Goal: Task Accomplishment & Management: Use online tool/utility

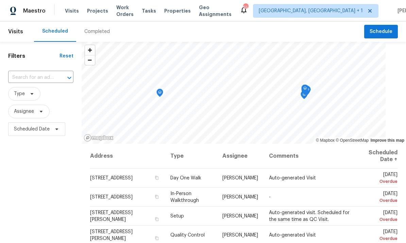
click at [92, 13] on span "Projects" at bounding box center [97, 10] width 21 height 7
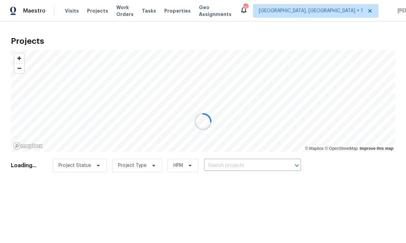
click at [232, 166] on div at bounding box center [203, 121] width 406 height 243
click at [231, 166] on div at bounding box center [203, 121] width 406 height 243
click at [240, 164] on div at bounding box center [203, 121] width 406 height 243
click at [240, 168] on div at bounding box center [203, 121] width 406 height 243
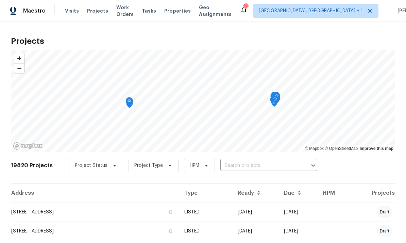
click at [247, 166] on input "text" at bounding box center [259, 166] width 78 height 11
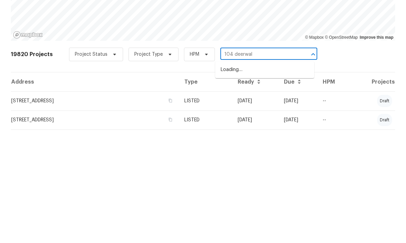
type input "104 deerwalk"
click at [251, 176] on li "[STREET_ADDRESS]" at bounding box center [264, 181] width 99 height 11
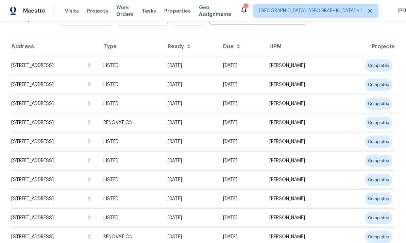
scroll to position [26, 0]
click at [68, 151] on td "[STREET_ADDRESS]" at bounding box center [54, 160] width 87 height 19
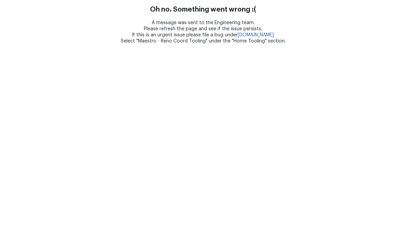
click at [65, 44] on html "Oh no. Something went wrong :( A message was sent to the Engineering team. Plea…" at bounding box center [203, 22] width 406 height 44
click at [64, 44] on html "Oh no. Something went wrong :( A message was sent to the Engineering team. Plea…" at bounding box center [203, 22] width 406 height 44
click at [31, 44] on html "Oh no. Something went wrong :( A message was sent to the Engineering team. Plea…" at bounding box center [203, 22] width 406 height 44
click at [26, 44] on html "Oh no. Something went wrong :( A message was sent to the Engineering team. Plea…" at bounding box center [203, 22] width 406 height 44
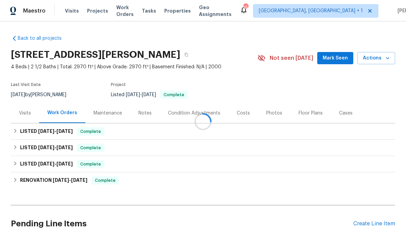
scroll to position [26, 0]
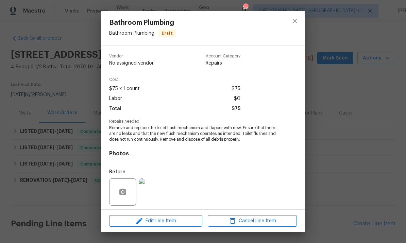
click at [225, 129] on span "Remove and replace the toilet flush mechanism and flapper with new. Ensure that…" at bounding box center [193, 133] width 169 height 17
click at [226, 130] on span "Remove and replace the toilet flush mechanism and flapper with new. Ensure that…" at bounding box center [193, 133] width 169 height 17
click at [178, 219] on span "Edit Line Item" at bounding box center [155, 221] width 89 height 9
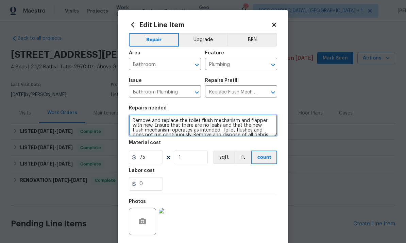
click at [267, 119] on textarea "Remove and replace the toilet flush mechanism and flapper with new. Ensure that…" at bounding box center [203, 126] width 148 height 22
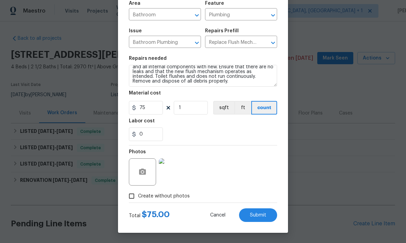
scroll to position [51, 0]
type textarea "Remove and replace the toilet flush mechanism and flapper and all internal comp…"
click at [261, 218] on button "Submit" at bounding box center [258, 216] width 38 height 14
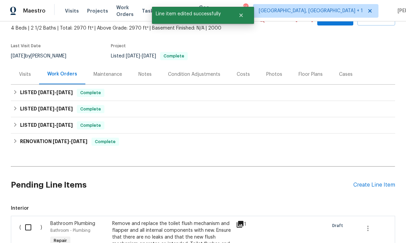
scroll to position [50, 0]
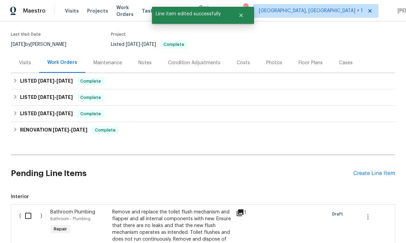
click at [32, 209] on input "checkbox" at bounding box center [30, 216] width 19 height 14
checkbox input "true"
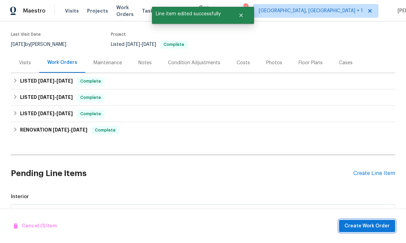
click at [372, 225] on span "Create Work Order" at bounding box center [367, 226] width 45 height 9
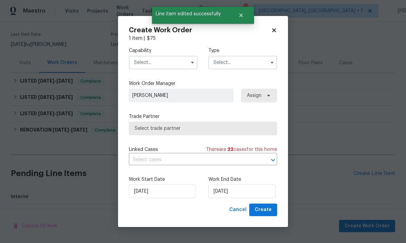
click at [180, 61] on input "text" at bounding box center [163, 63] width 69 height 14
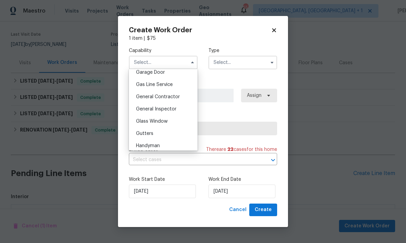
scroll to position [306, 0]
click at [178, 96] on span "General Contractor" at bounding box center [158, 96] width 44 height 5
type input "General Contractor"
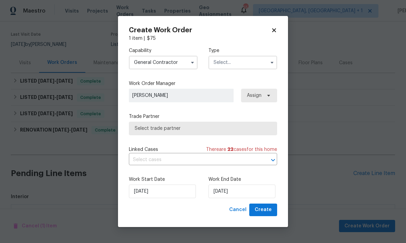
click at [259, 65] on input "text" at bounding box center [243, 63] width 69 height 14
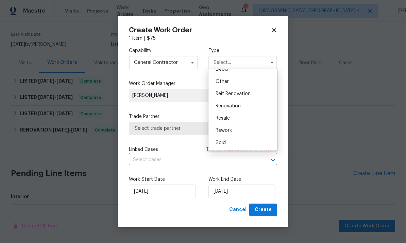
scroll to position [81, 0]
click at [237, 102] on div "Renovation" at bounding box center [242, 106] width 65 height 12
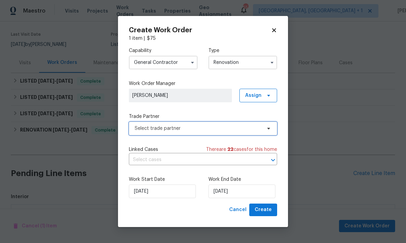
click at [268, 132] on span "Select trade partner" at bounding box center [203, 129] width 148 height 14
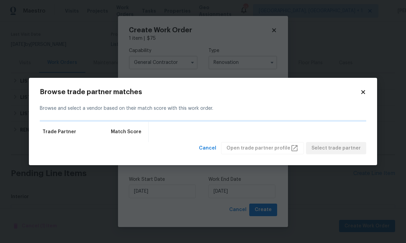
click at [343, 57] on body "Maestro Visits Projects Work Orders Tasks Properties Geo Assignments 55 Albuque…" at bounding box center [203, 121] width 406 height 243
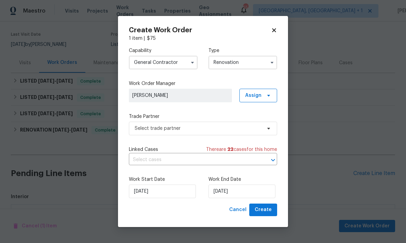
click at [270, 65] on button "button" at bounding box center [272, 63] width 8 height 8
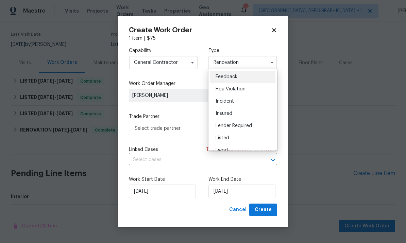
click at [237, 135] on div "Listed" at bounding box center [242, 138] width 65 height 12
type input "Listed"
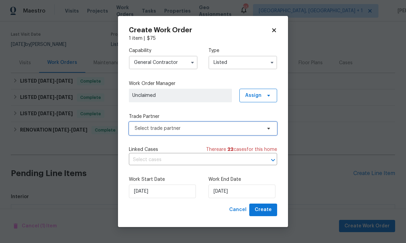
click at [269, 133] on span "Select trade partner" at bounding box center [203, 129] width 148 height 14
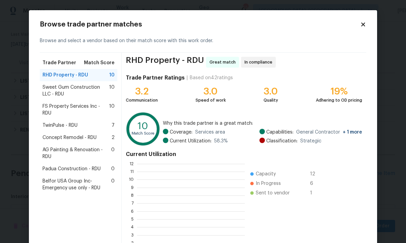
scroll to position [95, 108]
click at [79, 140] on span "Concept Remodel - RDU" at bounding box center [70, 137] width 54 height 7
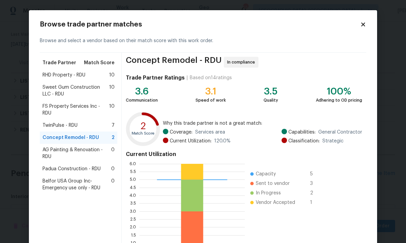
scroll to position [0, 0]
click at [361, 27] on icon at bounding box center [363, 24] width 6 height 6
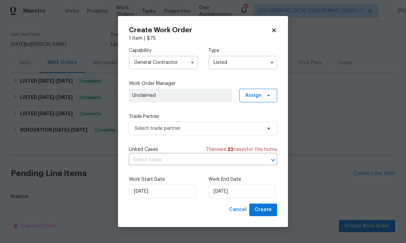
click at [186, 64] on input "General Contractor" at bounding box center [163, 63] width 69 height 14
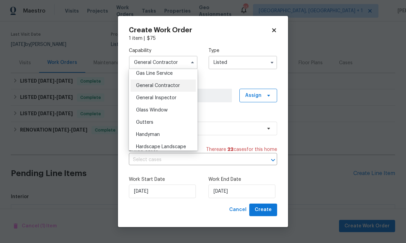
scroll to position [323, 0]
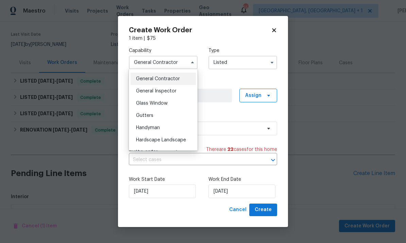
click at [167, 130] on div "Handyman" at bounding box center [163, 128] width 65 height 12
type input "Handyman"
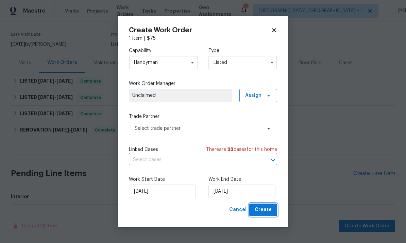
click at [270, 215] on button "Create" at bounding box center [263, 210] width 28 height 13
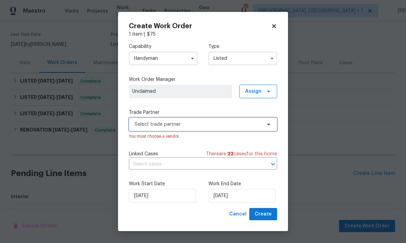
click at [263, 124] on span "Select trade partner" at bounding box center [203, 125] width 148 height 14
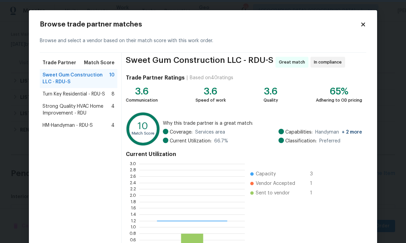
scroll to position [95, 105]
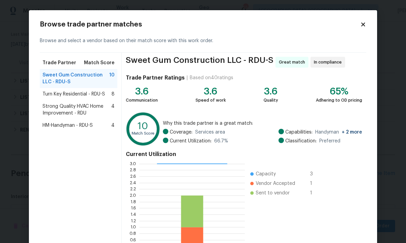
click at [94, 105] on span "Strong Quality HVAC Home Improvement - RDU" at bounding box center [77, 110] width 69 height 14
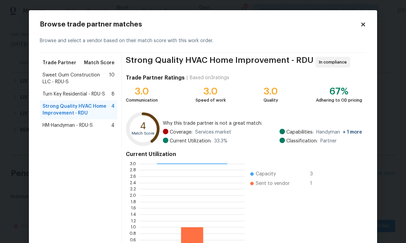
click at [97, 125] on div "HM-Handyman - RDU-S 4" at bounding box center [79, 125] width 72 height 7
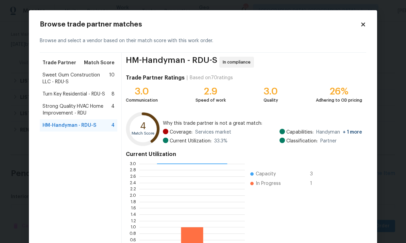
click at [94, 105] on span "Strong Quality HVAC Home Improvement - RDU" at bounding box center [77, 110] width 69 height 14
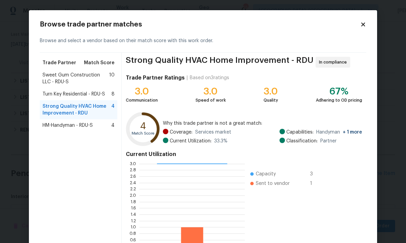
click at [85, 125] on span "HM-Handyman - RDU-S" at bounding box center [68, 125] width 50 height 7
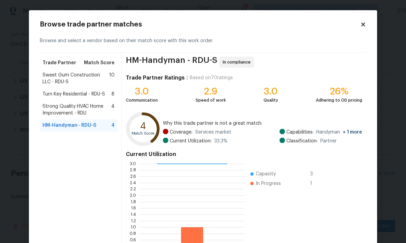
click at [96, 103] on span "Strong Quality HVAC Home Improvement - RDU" at bounding box center [77, 110] width 69 height 14
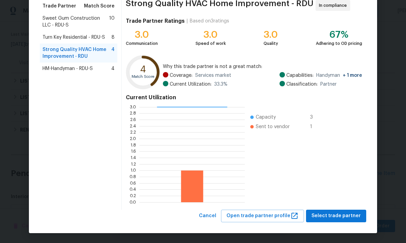
scroll to position [51, 0]
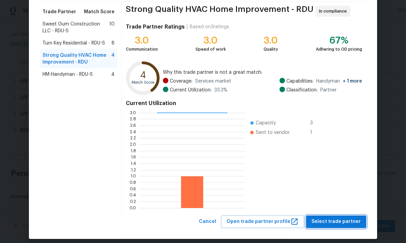
click at [345, 228] on button "Select trade partner" at bounding box center [336, 222] width 60 height 13
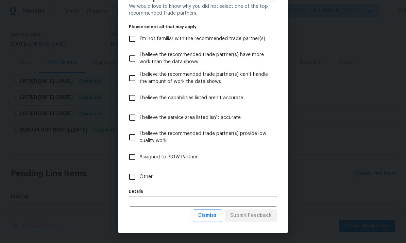
scroll to position [27, 0]
click at [211, 220] on button "Dismiss" at bounding box center [207, 216] width 29 height 13
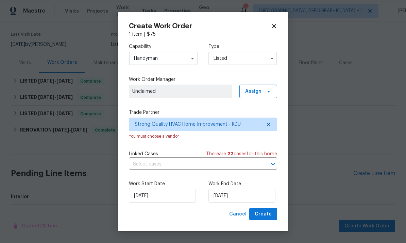
scroll to position [0, 0]
click at [249, 198] on input "[DATE]" at bounding box center [242, 196] width 67 height 14
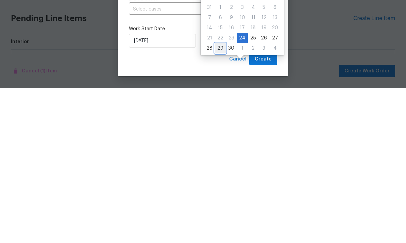
click at [219, 199] on div "29" at bounding box center [220, 204] width 11 height 10
type input "[DATE]"
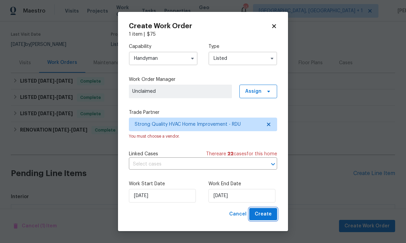
click at [266, 213] on span "Create" at bounding box center [263, 214] width 17 height 9
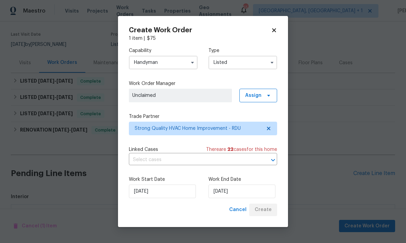
checkbox input "false"
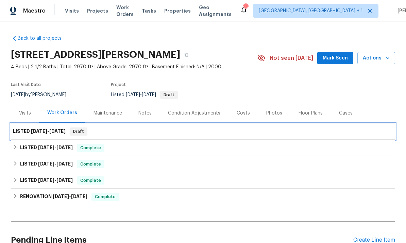
click at [54, 129] on span "[DATE]" at bounding box center [57, 131] width 16 height 5
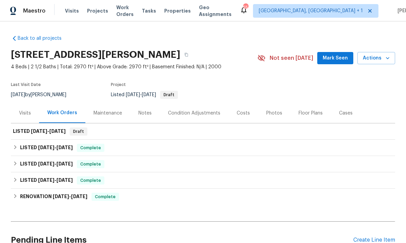
click at [337, 61] on span "Mark Seen" at bounding box center [335, 58] width 25 height 9
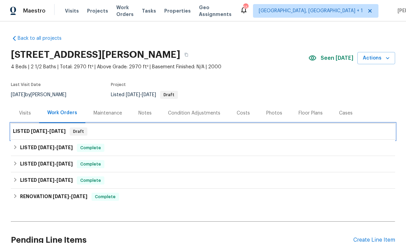
click at [38, 130] on span "[DATE]" at bounding box center [39, 131] width 16 height 5
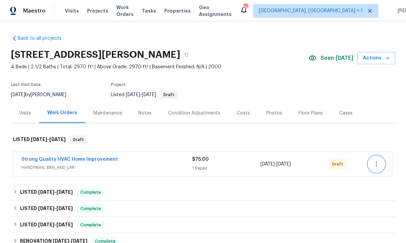
click at [379, 162] on icon "button" at bounding box center [377, 164] width 8 height 8
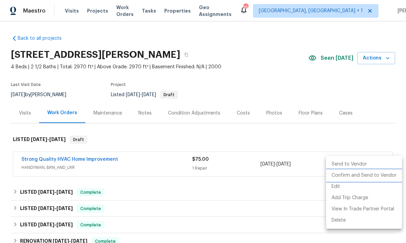
click at [379, 176] on li "Confirm and Send to Vendor" at bounding box center [364, 175] width 76 height 11
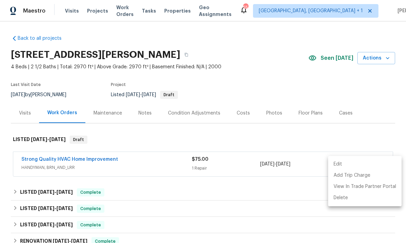
click at [294, 195] on div at bounding box center [203, 121] width 406 height 243
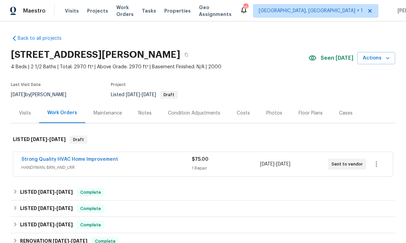
click at [84, 161] on link "Strong Quality HVAC Home Improvement" at bounding box center [69, 159] width 97 height 5
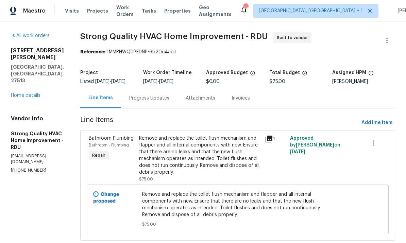
click at [153, 102] on div "Progress Updates" at bounding box center [149, 98] width 40 height 7
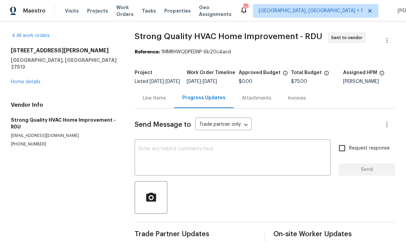
scroll to position [15, 0]
click at [158, 147] on textarea at bounding box center [233, 159] width 188 height 24
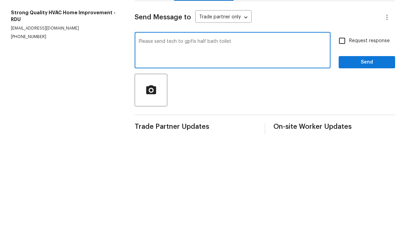
click at [190, 147] on textarea "Please send tech to gpfix half bath toilet" at bounding box center [233, 159] width 188 height 24
click at [230, 147] on textarea "Please send tech to fix half bath toilet" at bounding box center [233, 159] width 188 height 24
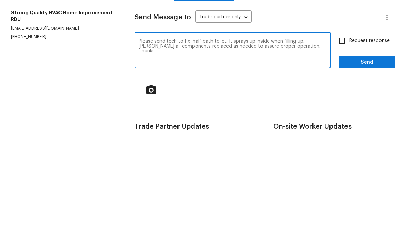
type textarea "Please send tech to fix half bath toilet. It sprays up inside when filling up. …"
click at [339, 141] on input "Request response" at bounding box center [342, 148] width 14 height 14
checkbox input "true"
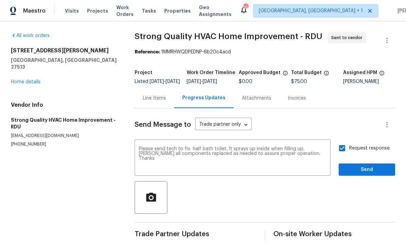
click at [309, 147] on textarea "Please send tech to fix half bath toilet. It sprays up inside when filling up. …" at bounding box center [233, 159] width 188 height 24
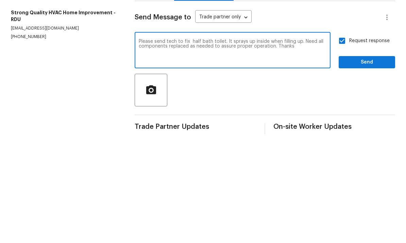
click at [268, 147] on textarea "Please send tech to fix half bath toilet. It sprays up inside when filling up. …" at bounding box center [233, 159] width 188 height 24
click at [145, 147] on textarea "Please send tech to fix half bath toilet. It sprays up inside when filling up. …" at bounding box center [233, 159] width 188 height 24
type textarea "Please send tech to fix half bath toilet. It sprays up inside when filling up. …"
click at [373, 166] on span "Send" at bounding box center [367, 170] width 46 height 9
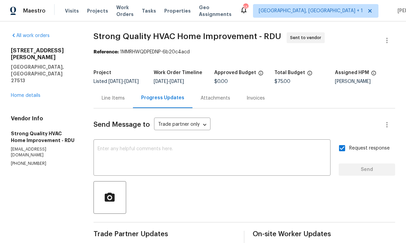
scroll to position [0, 0]
click at [36, 93] on link "Home details" at bounding box center [26, 95] width 30 height 5
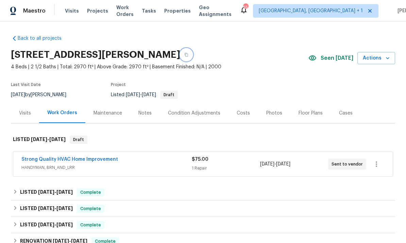
click at [184, 53] on icon "button" at bounding box center [186, 55] width 4 height 4
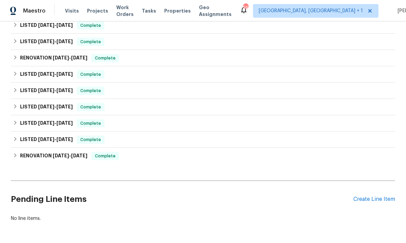
scroll to position [122, 0]
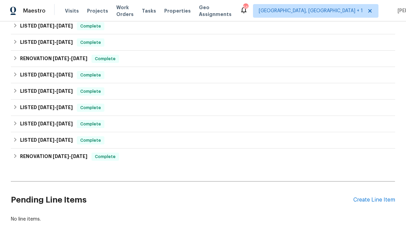
click at [371, 202] on div "Create Line Item" at bounding box center [375, 200] width 42 height 6
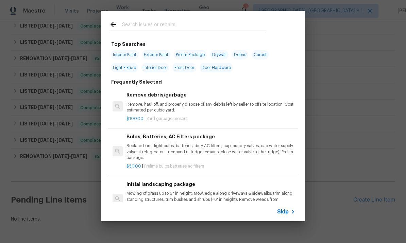
click at [141, 27] on input "text" at bounding box center [194, 25] width 144 height 10
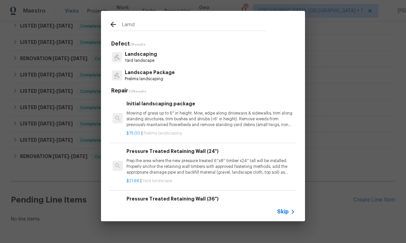
type input "Land"
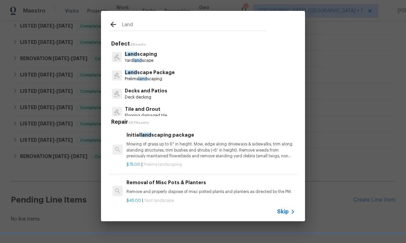
click at [149, 52] on p "Land scaping" at bounding box center [141, 54] width 32 height 7
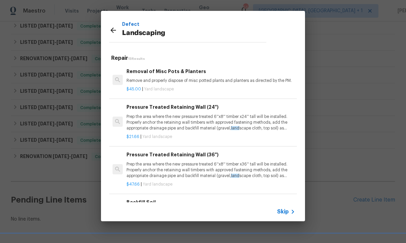
click at [182, 36] on p "Landscaping" at bounding box center [194, 33] width 144 height 11
click at [117, 31] on icon at bounding box center [113, 30] width 8 height 8
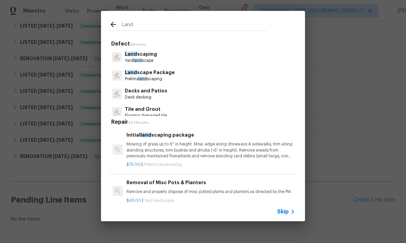
click at [138, 22] on input "Land" at bounding box center [194, 25] width 144 height 10
type input "L"
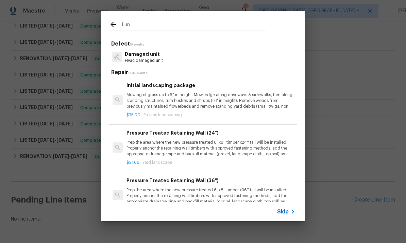
click at [143, 28] on input "Lun" at bounding box center [194, 25] width 144 height 10
type input "L"
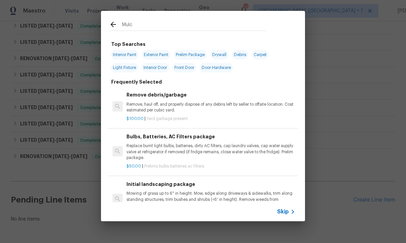
type input "Mulch"
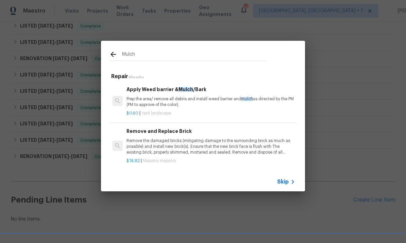
click at [227, 96] on p "Prep the area/ remove all debris and install weed barrier and mulch as directed…" at bounding box center [211, 102] width 169 height 12
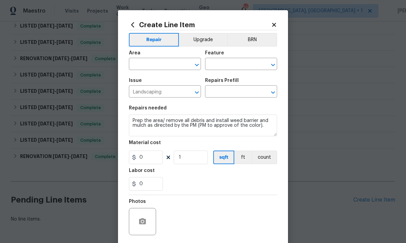
type input "Apply Weed barrier & Mulch/Bark $0.60"
type input "0.6"
click at [168, 66] on input "text" at bounding box center [155, 65] width 53 height 11
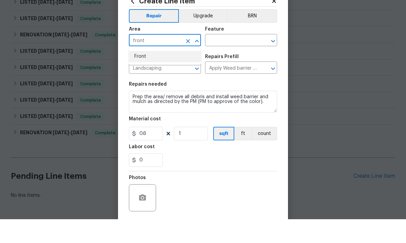
click at [150, 75] on li "Front" at bounding box center [165, 80] width 72 height 11
type input "Front"
click at [233, 60] on input "text" at bounding box center [231, 65] width 53 height 11
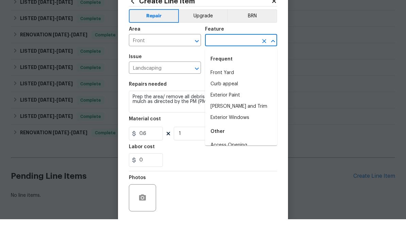
click at [228, 91] on li "Front Yard" at bounding box center [241, 96] width 72 height 11
type input "Front Yard"
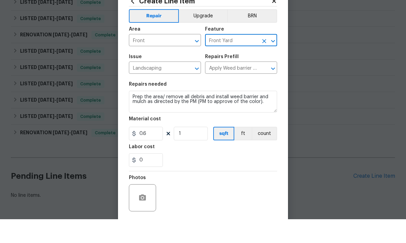
scroll to position [24, 0]
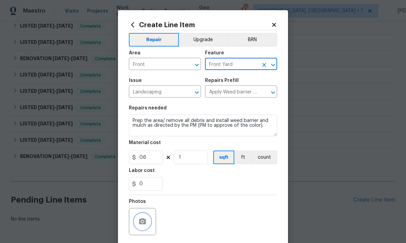
click at [148, 220] on button "button" at bounding box center [142, 222] width 16 height 16
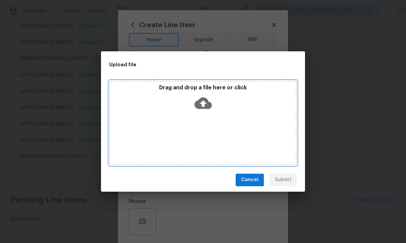
click at [207, 105] on icon at bounding box center [203, 103] width 17 height 12
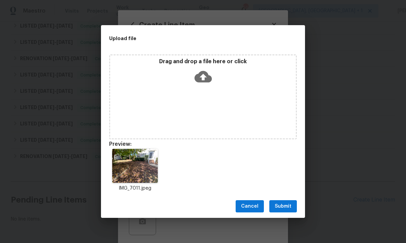
click at [212, 167] on div "IMG_7011.jpeg" at bounding box center [203, 171] width 204 height 60
click at [282, 211] on button "Submit" at bounding box center [283, 206] width 28 height 13
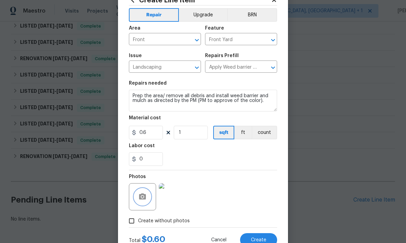
scroll to position [26, 0]
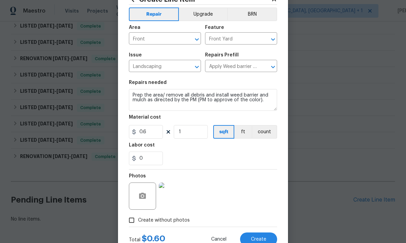
click at [175, 203] on img at bounding box center [172, 196] width 27 height 27
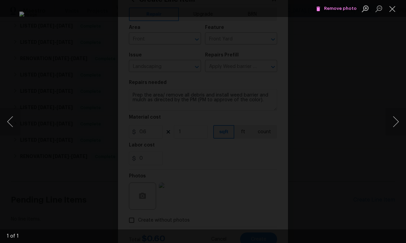
click at [403, 81] on div "Lightbox" at bounding box center [203, 121] width 406 height 243
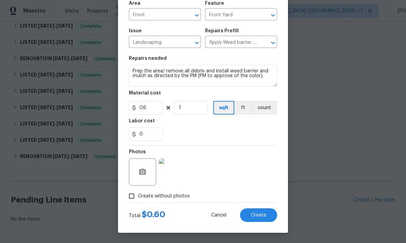
scroll to position [51, 0]
click at [150, 112] on input "0.6" at bounding box center [146, 108] width 34 height 14
click at [155, 110] on input "200" at bounding box center [146, 108] width 34 height 14
type input "200"
click at [225, 179] on div "Photos" at bounding box center [203, 168] width 148 height 44
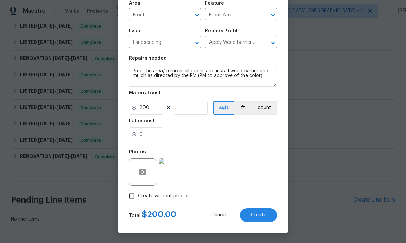
click at [257, 219] on button "Create" at bounding box center [258, 216] width 37 height 14
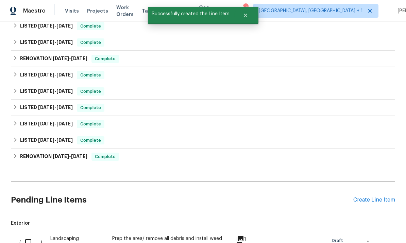
click at [371, 197] on div "Create Line Item" at bounding box center [375, 200] width 42 height 6
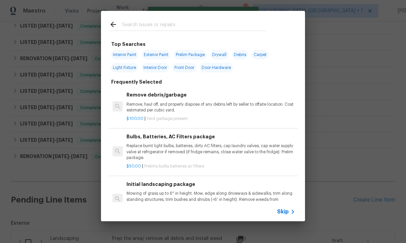
click at [141, 26] on input "text" at bounding box center [194, 25] width 144 height 10
type input "Roof"
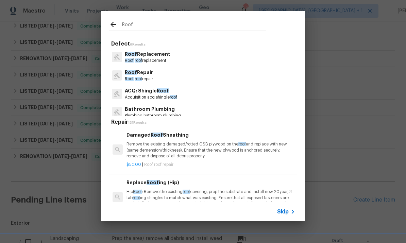
click at [142, 71] on p "Roof Repair" at bounding box center [139, 72] width 28 height 7
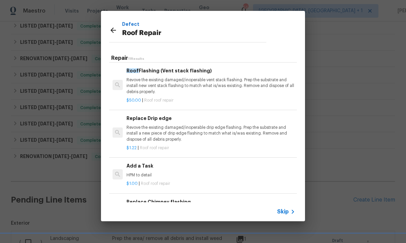
scroll to position [334, 0]
click at [145, 163] on h6 "Add a Task" at bounding box center [211, 166] width 169 height 7
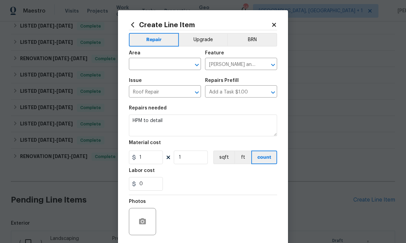
click at [154, 70] on input "text" at bounding box center [155, 65] width 53 height 11
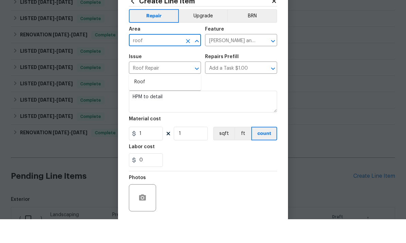
click at [140, 100] on li "Roof" at bounding box center [165, 105] width 72 height 11
type input "Roof"
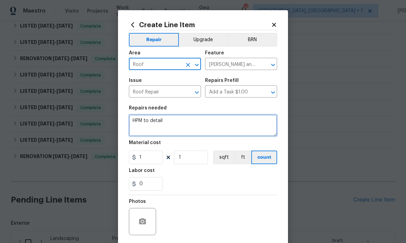
click at [174, 119] on textarea "HPM to detail" at bounding box center [203, 126] width 148 height 22
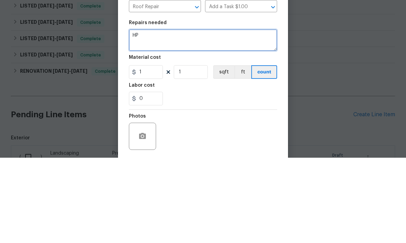
type textarea "H"
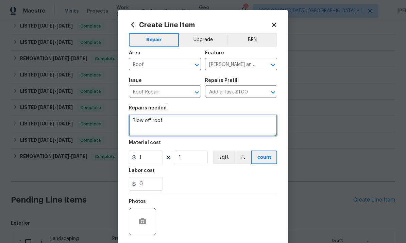
click at [173, 124] on textarea "Blow off roof" at bounding box center [203, 126] width 148 height 22
type textarea "Blow off roof free of any debris and or pine straw."
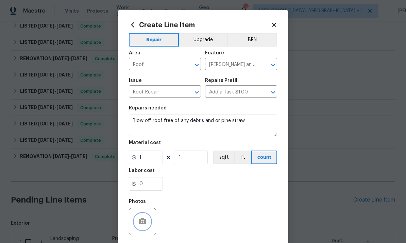
click at [142, 218] on button "button" at bounding box center [142, 222] width 16 height 16
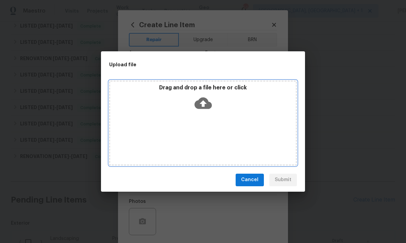
click at [203, 97] on icon at bounding box center [203, 103] width 17 height 17
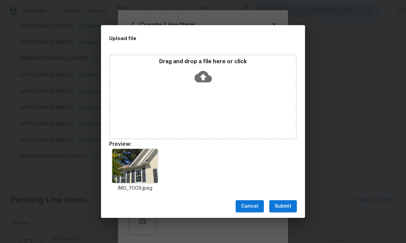
click at [288, 208] on span "Submit" at bounding box center [283, 206] width 17 height 9
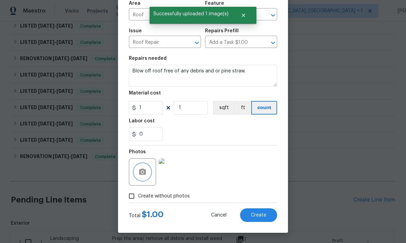
scroll to position [51, 0]
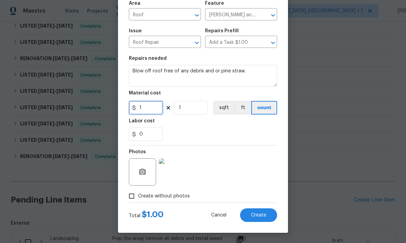
click at [155, 114] on input "1" at bounding box center [146, 108] width 34 height 14
type input "75"
click at [246, 170] on div "Repair Upgrade BRN Area Roof ​ Feature Eaves and Trim ​ Issue Roof Repair ​ Rep…" at bounding box center [203, 92] width 148 height 222
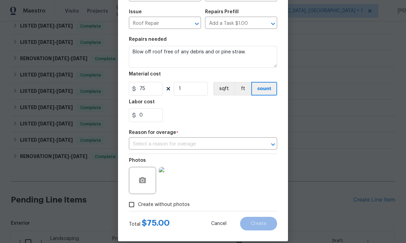
scroll to position [77, 0]
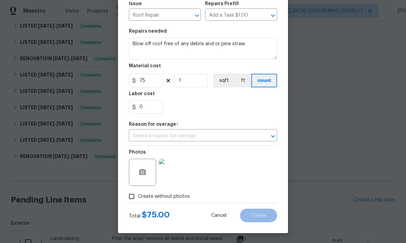
click at [182, 136] on input "text" at bounding box center [193, 136] width 129 height 11
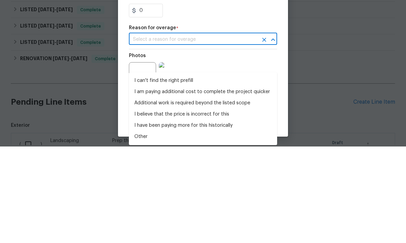
click at [181, 172] on li "I can't find the right prefill" at bounding box center [203, 177] width 148 height 11
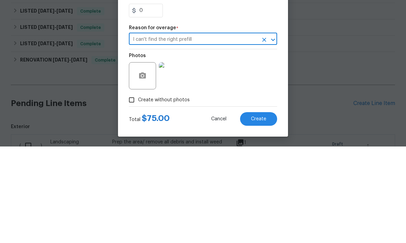
type input "I can't find the right prefill"
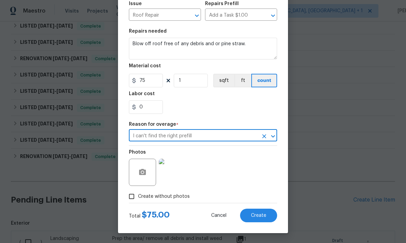
click at [265, 222] on button "Create" at bounding box center [258, 216] width 37 height 14
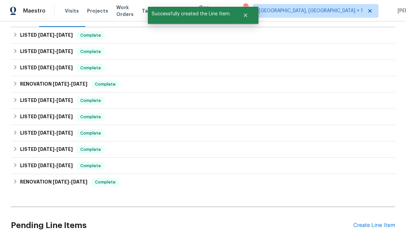
scroll to position [96, 0]
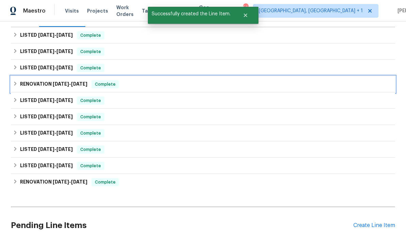
click at [59, 82] on span "[DATE]" at bounding box center [61, 84] width 16 height 5
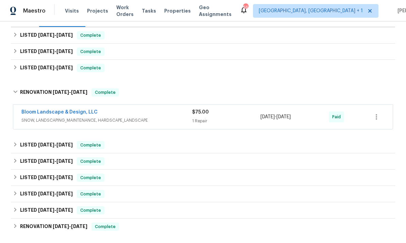
click at [75, 110] on link "Bloom Landscape & Design, LLC" at bounding box center [59, 112] width 76 height 5
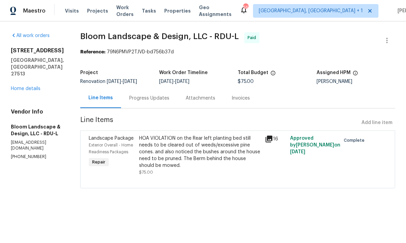
click at [36, 86] on link "Home details" at bounding box center [26, 88] width 30 height 5
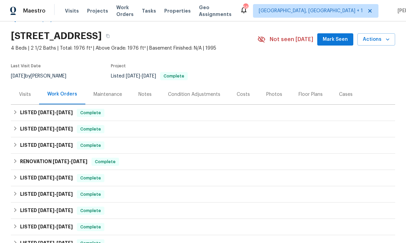
scroll to position [19, 0]
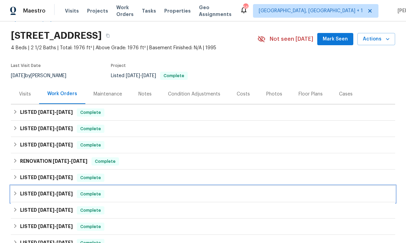
click at [44, 193] on span "[DATE]" at bounding box center [46, 194] width 16 height 5
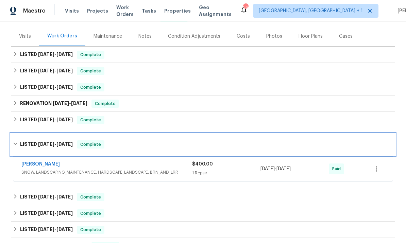
scroll to position [77, 0]
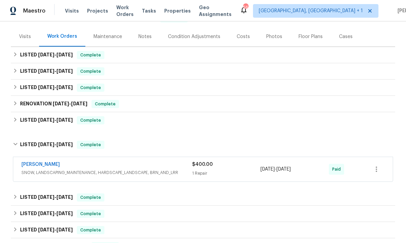
click at [106, 170] on span "SNOW, LANDSCAPING_MAINTENANCE, HARDSCAPE_LANDSCAPE, BRN_AND_LRR" at bounding box center [106, 172] width 171 height 7
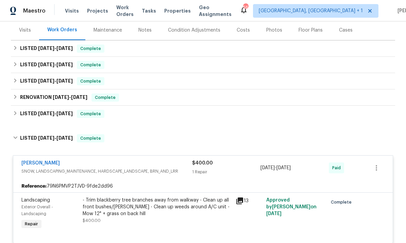
scroll to position [79, 0]
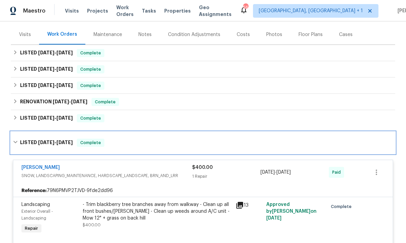
click at [36, 144] on h6 "LISTED 5/30/25 - 6/1/25" at bounding box center [46, 143] width 53 height 8
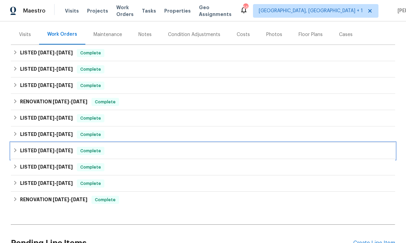
click at [64, 151] on span "[DATE]" at bounding box center [64, 150] width 16 height 5
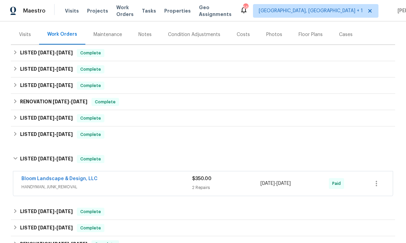
click at [81, 179] on link "Bloom Landscape & Design, LLC" at bounding box center [59, 179] width 76 height 5
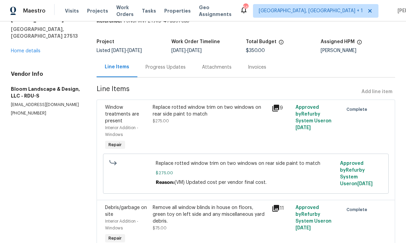
scroll to position [27, 0]
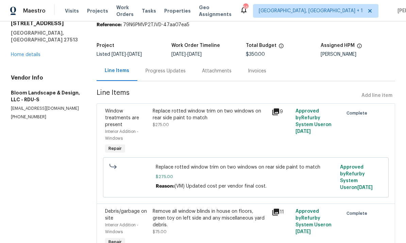
click at [34, 52] on link "Home details" at bounding box center [26, 54] width 30 height 5
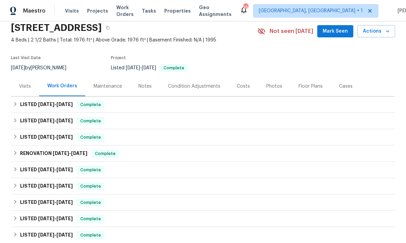
scroll to position [27, 0]
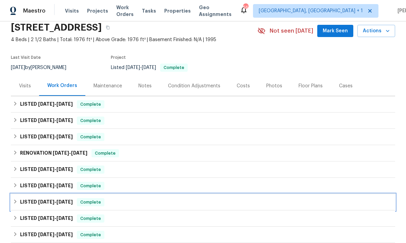
click at [72, 198] on h6 "LISTED 5/7/25 - 5/12/25" at bounding box center [46, 202] width 53 height 8
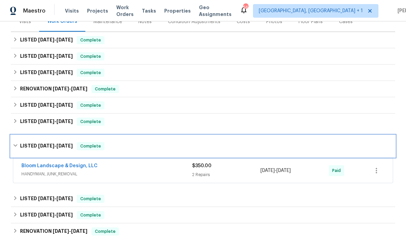
scroll to position [93, 0]
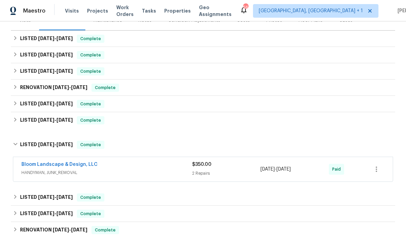
click at [72, 164] on link "Bloom Landscape & Design, LLC" at bounding box center [59, 164] width 76 height 5
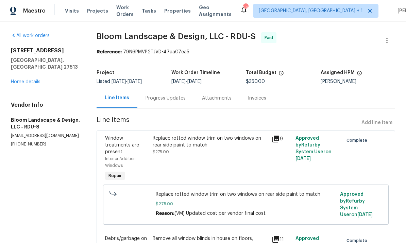
click at [35, 80] on link "Home details" at bounding box center [26, 82] width 30 height 5
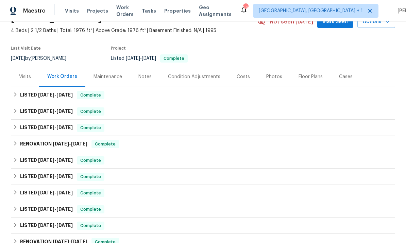
scroll to position [35, 0]
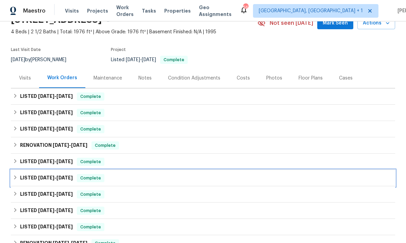
click at [61, 177] on span "[DATE]" at bounding box center [64, 178] width 16 height 5
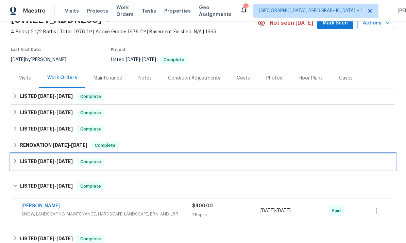
click at [66, 162] on span "[DATE]" at bounding box center [64, 161] width 16 height 5
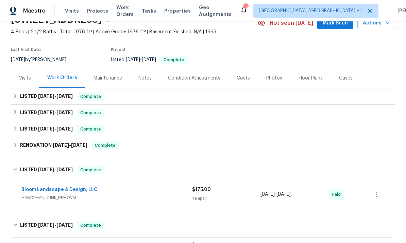
click at [77, 191] on link "Bloom Landscape & Design, LLC" at bounding box center [59, 189] width 76 height 5
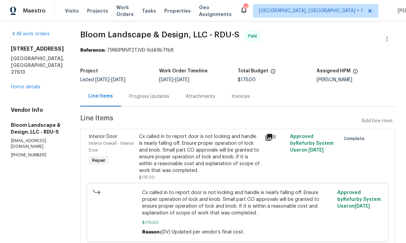
scroll to position [1, 0]
click at [37, 85] on link "Home details" at bounding box center [26, 87] width 30 height 5
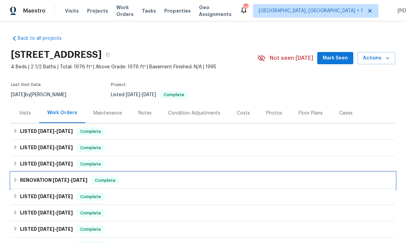
click at [64, 179] on span "[DATE]" at bounding box center [61, 180] width 16 height 5
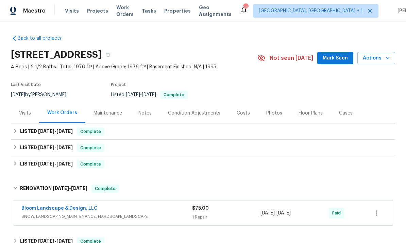
click at [77, 211] on link "Bloom Landscape & Design, LLC" at bounding box center [59, 208] width 76 height 5
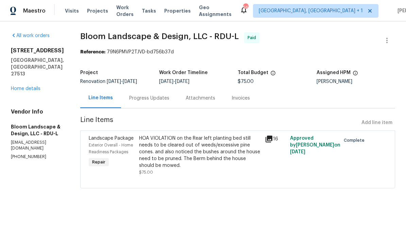
click at [35, 86] on link "Home details" at bounding box center [26, 88] width 30 height 5
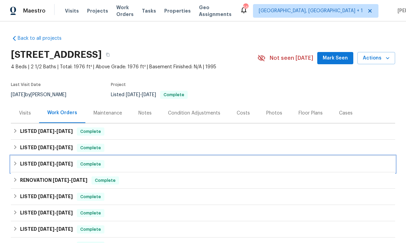
click at [68, 163] on span "[DATE]" at bounding box center [64, 164] width 16 height 5
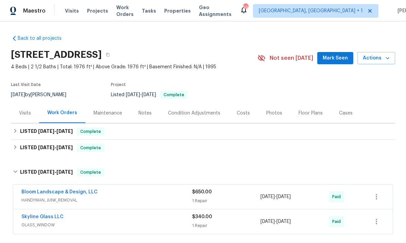
click at [83, 190] on link "Bloom Landscape & Design, LLC" at bounding box center [59, 192] width 76 height 5
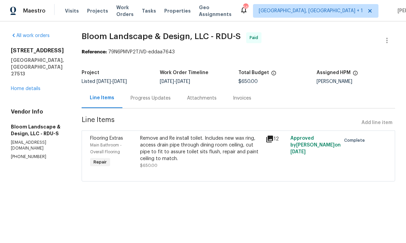
click at [35, 86] on link "Home details" at bounding box center [26, 88] width 30 height 5
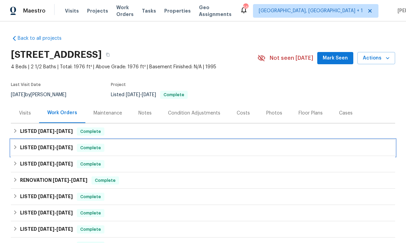
click at [62, 150] on span "[DATE]" at bounding box center [64, 147] width 16 height 5
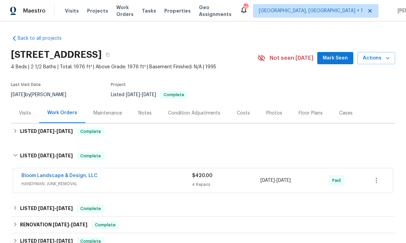
click at [85, 177] on link "Bloom Landscape & Design, LLC" at bounding box center [59, 176] width 76 height 5
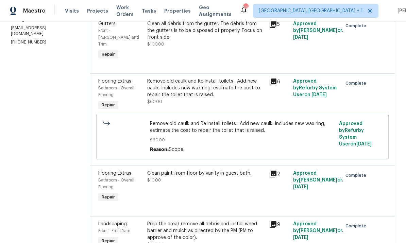
scroll to position [114, 0]
click at [277, 222] on icon at bounding box center [273, 225] width 7 height 7
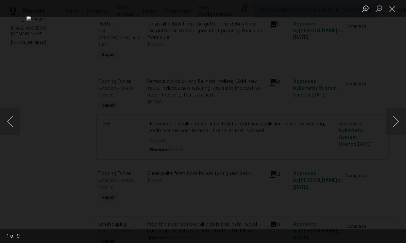
click at [401, 120] on button "Next image" at bounding box center [396, 121] width 20 height 27
click at [393, 126] on button "Next image" at bounding box center [396, 121] width 20 height 27
click at [397, 128] on button "Next image" at bounding box center [396, 121] width 20 height 27
click at [394, 119] on button "Next image" at bounding box center [396, 121] width 20 height 27
click at [400, 119] on button "Next image" at bounding box center [396, 121] width 20 height 27
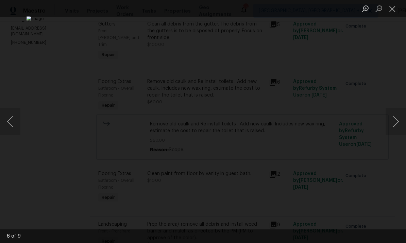
click at [395, 126] on button "Next image" at bounding box center [396, 121] width 20 height 27
click at [400, 73] on div "Lightbox" at bounding box center [203, 121] width 406 height 243
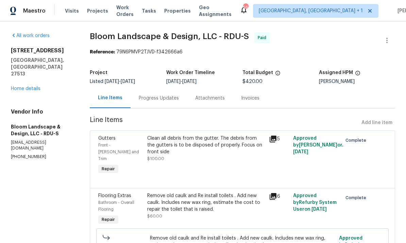
scroll to position [0, 0]
click at [34, 86] on link "Home details" at bounding box center [26, 88] width 30 height 5
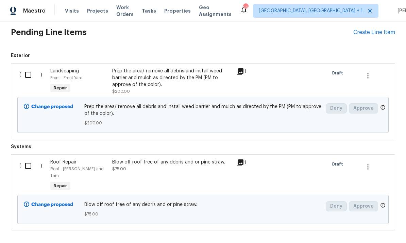
scroll to position [290, 0]
click at [33, 69] on input "checkbox" at bounding box center [30, 74] width 19 height 14
checkbox input "true"
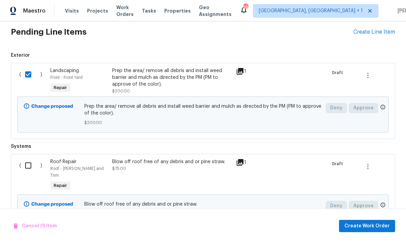
click at [34, 171] on input "checkbox" at bounding box center [30, 166] width 19 height 14
checkbox input "true"
click at [371, 229] on span "Create Work Order" at bounding box center [367, 226] width 45 height 9
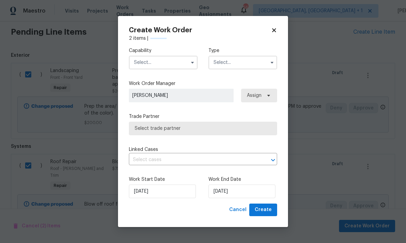
checkbox input "false"
click at [176, 61] on input "text" at bounding box center [163, 63] width 69 height 14
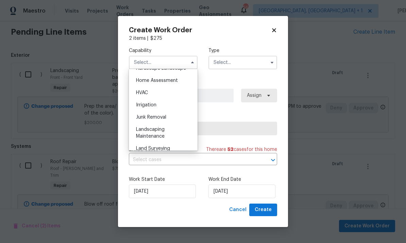
scroll to position [396, 0]
click at [168, 130] on div "Landscaping Maintenance" at bounding box center [163, 131] width 65 height 19
type input "Landscaping Maintenance"
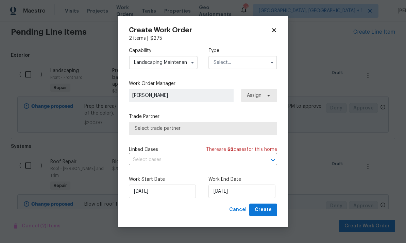
click at [270, 62] on icon "button" at bounding box center [271, 62] width 5 height 5
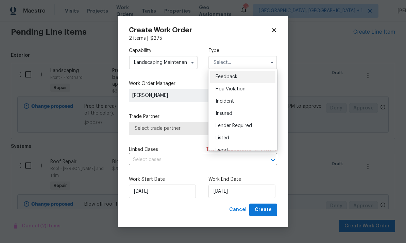
click at [231, 134] on div "Listed" at bounding box center [242, 138] width 65 height 12
type input "Listed"
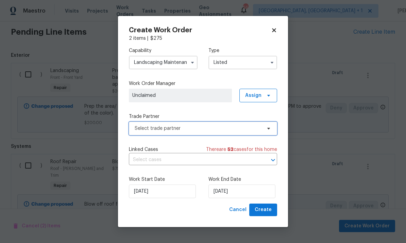
click at [266, 129] on icon at bounding box center [268, 128] width 5 height 5
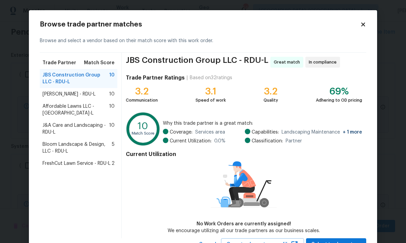
click at [103, 141] on span "Bloom Landscape & Design, LLC - RDU-L" at bounding box center [77, 148] width 69 height 14
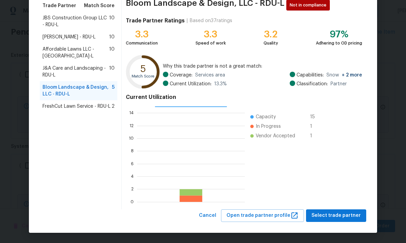
scroll to position [57, 0]
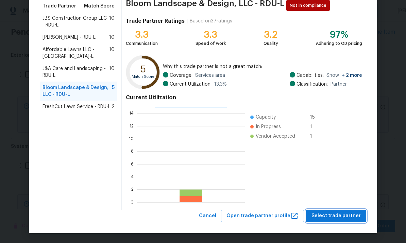
click at [345, 213] on span "Select trade partner" at bounding box center [336, 216] width 49 height 9
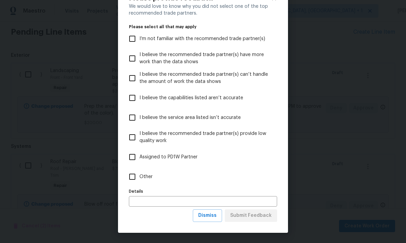
scroll to position [27, 0]
click at [341, 121] on body "Maestro Visits Projects Work Orders Tasks Properties Geo Assignments 56 Albuque…" at bounding box center [203, 121] width 406 height 243
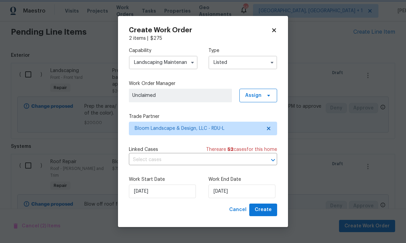
scroll to position [0, 0]
click at [252, 196] on input "[DATE]" at bounding box center [242, 192] width 67 height 14
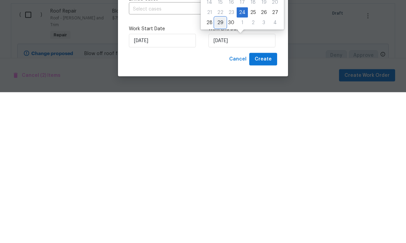
click at [217, 169] on div "29" at bounding box center [220, 174] width 11 height 10
type input "[DATE]"
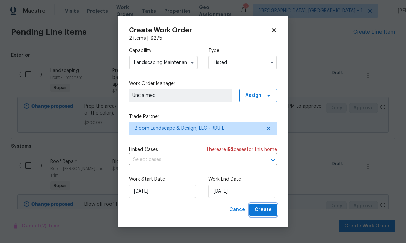
click at [270, 209] on span "Create" at bounding box center [263, 210] width 17 height 9
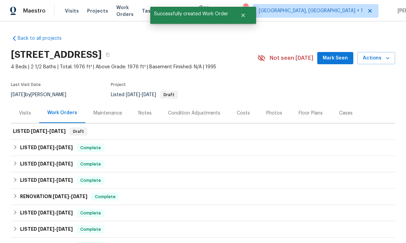
scroll to position [0, 0]
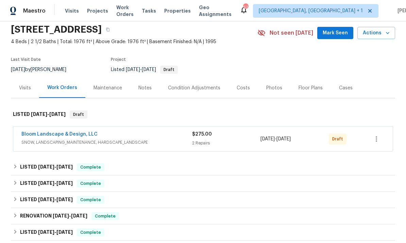
scroll to position [26, 0]
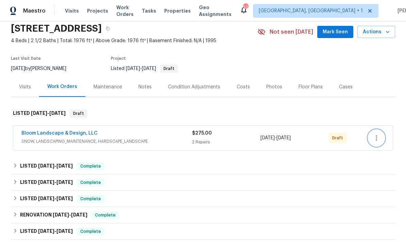
click at [379, 140] on icon "button" at bounding box center [377, 138] width 8 height 8
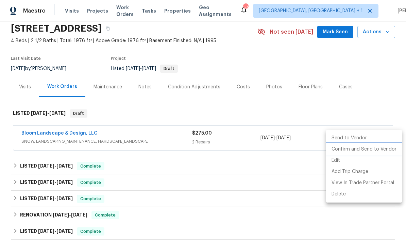
click at [381, 151] on li "Confirm and Send to Vendor" at bounding box center [364, 149] width 76 height 11
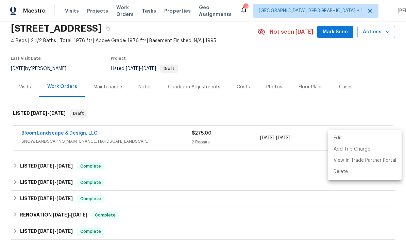
click at [58, 139] on div at bounding box center [203, 121] width 406 height 243
click at [57, 138] on div "Edit Add Trip Charge View In Trade Partner Portal Delete" at bounding box center [203, 121] width 406 height 243
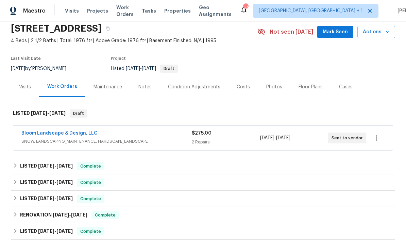
click at [67, 135] on link "Bloom Landscape & Design, LLC" at bounding box center [59, 133] width 76 height 5
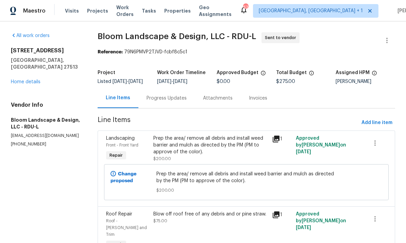
click at [167, 108] on div "Progress Updates" at bounding box center [166, 98] width 56 height 20
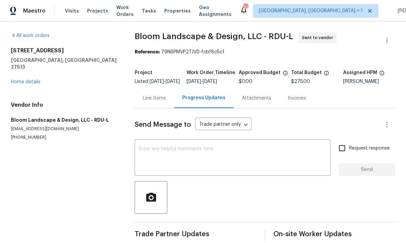
click at [184, 155] on textarea at bounding box center [233, 159] width 188 height 24
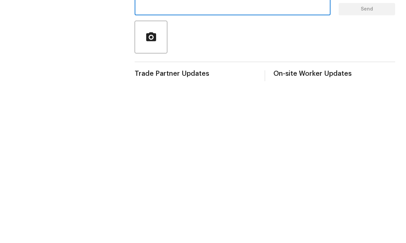
scroll to position [15, 0]
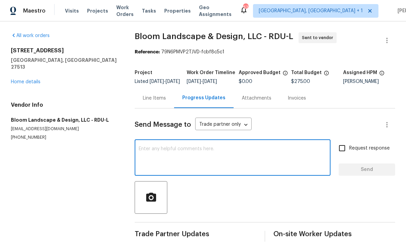
click at [192, 149] on textarea at bounding box center [233, 159] width 188 height 24
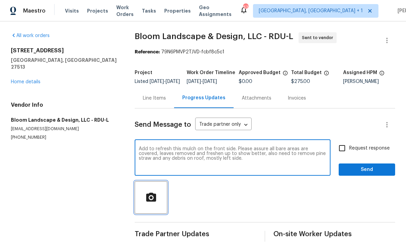
click at [155, 193] on icon "button" at bounding box center [151, 197] width 10 height 9
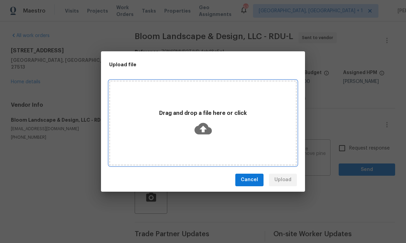
click at [202, 126] on icon at bounding box center [203, 129] width 17 height 12
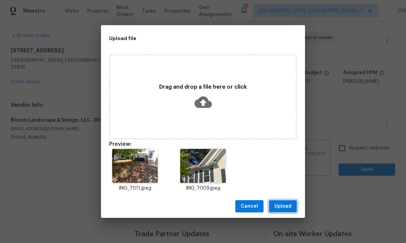
click at [283, 202] on span "Upload" at bounding box center [283, 206] width 17 height 9
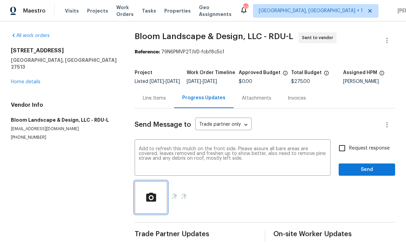
scroll to position [17, 0]
click at [154, 147] on textarea "Add to refresh this mulch on the front side. Please assure all bare areas are c…" at bounding box center [233, 159] width 188 height 24
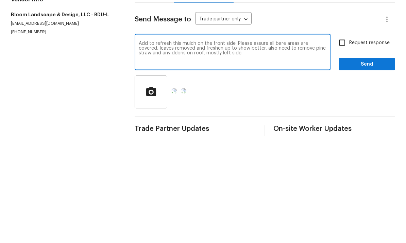
click at [157, 147] on textarea "Add to refresh this mulch on the front side. Please assure all bare areas are c…" at bounding box center [233, 159] width 188 height 24
click at [158, 147] on textarea "Add to and refresh this mulch on the front side. Please assure all bare areas a…" at bounding box center [233, 159] width 188 height 24
type textarea "Add to and refresh this mulch on the front side. Please assure all bare areas a…"
click at [346, 141] on input "Request response" at bounding box center [342, 148] width 14 height 14
checkbox input "true"
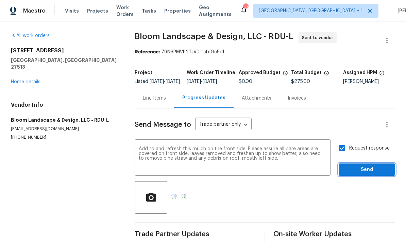
click at [379, 166] on span "Send" at bounding box center [367, 170] width 46 height 9
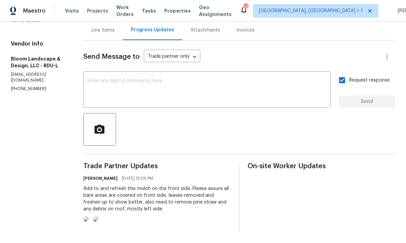
scroll to position [76, 0]
click at [124, 79] on textarea at bounding box center [206, 91] width 239 height 24
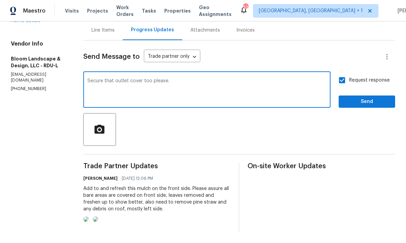
type textarea "Secure that outlet cover too please."
click at [103, 125] on icon "button" at bounding box center [100, 129] width 10 height 9
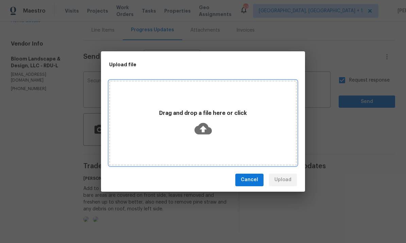
click at [201, 129] on icon at bounding box center [203, 128] width 17 height 17
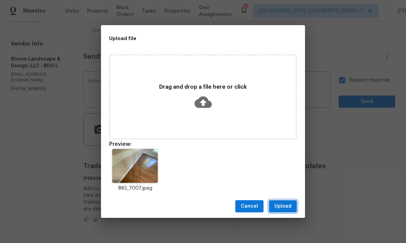
click at [282, 207] on span "Upload" at bounding box center [283, 206] width 17 height 9
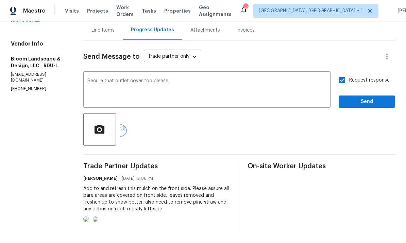
click at [124, 128] on icon "button" at bounding box center [121, 131] width 6 height 6
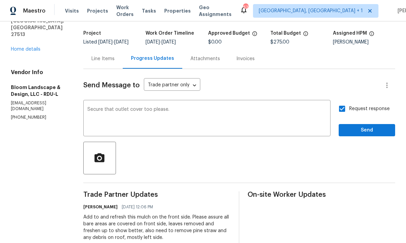
click at [107, 55] on div "Line Items" at bounding box center [103, 58] width 23 height 7
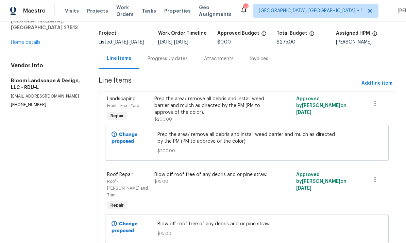
scroll to position [32, 0]
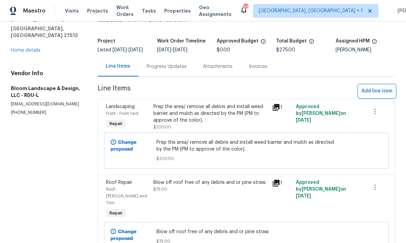
click at [388, 87] on span "Add line item" at bounding box center [377, 91] width 31 height 9
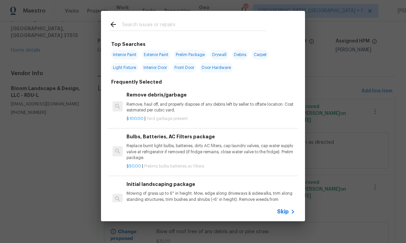
click at [148, 21] on input "text" at bounding box center [194, 25] width 144 height 10
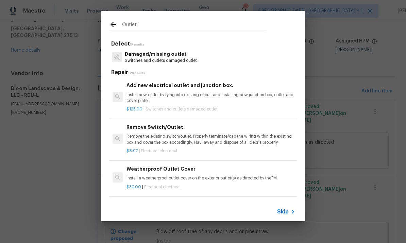
type input "Outlet"
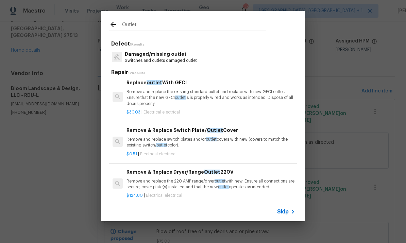
scroll to position [81, 0]
click at [209, 140] on span "outlet" at bounding box center [211, 139] width 11 height 4
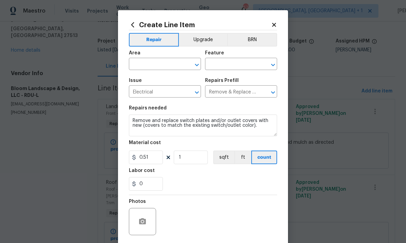
click at [157, 66] on input "text" at bounding box center [155, 65] width 53 height 11
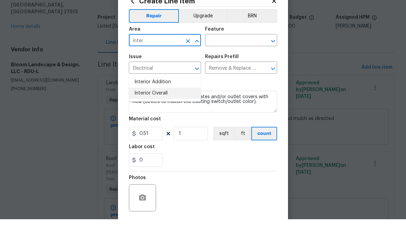
click at [159, 112] on li "Interior Overall" at bounding box center [165, 117] width 72 height 11
type input "Interior Overall"
click at [227, 60] on input "text" at bounding box center [231, 65] width 53 height 11
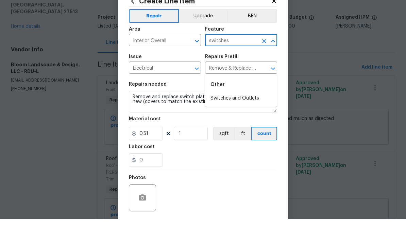
click at [236, 117] on li "Switches and Outlets" at bounding box center [241, 122] width 72 height 11
type input "Switches and Outlets"
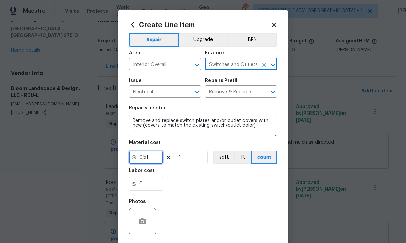
click at [156, 159] on input "0.51" at bounding box center [146, 158] width 34 height 14
click at [152, 161] on input "5" at bounding box center [146, 158] width 34 height 14
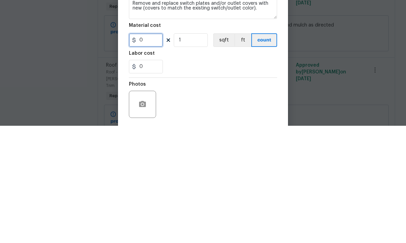
type input "3"
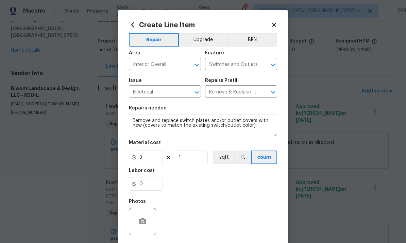
click at [149, 217] on div at bounding box center [142, 221] width 27 height 27
click at [148, 220] on button "button" at bounding box center [142, 222] width 16 height 16
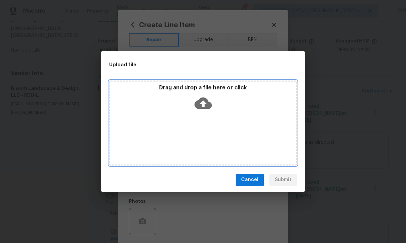
click at [205, 98] on icon at bounding box center [203, 103] width 17 height 12
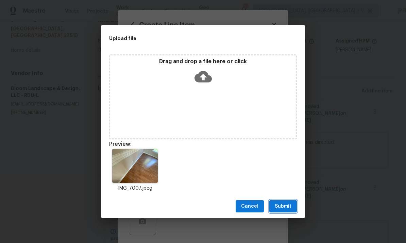
click at [289, 203] on span "Submit" at bounding box center [283, 206] width 17 height 9
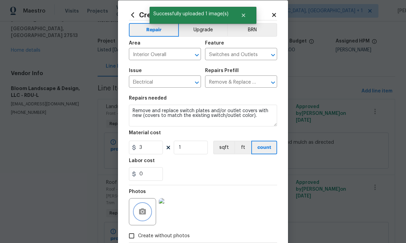
scroll to position [18, 0]
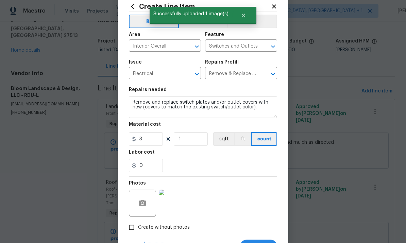
click at [175, 204] on img at bounding box center [172, 203] width 27 height 27
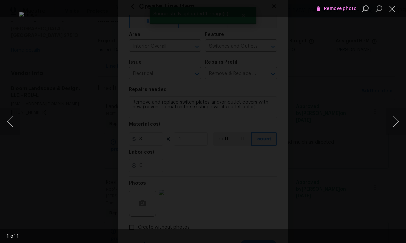
click at [396, 58] on div "Lightbox" at bounding box center [203, 121] width 406 height 243
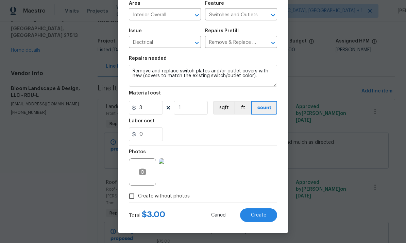
scroll to position [51, 0]
click at [263, 219] on button "Create" at bounding box center [258, 216] width 37 height 14
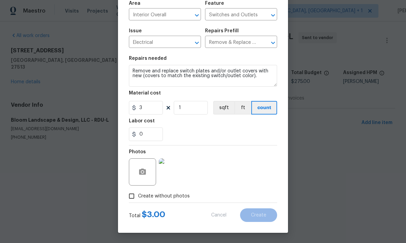
type input "0"
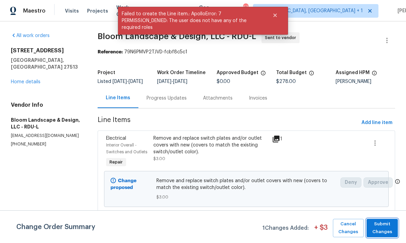
click at [391, 226] on span "Submit Changes" at bounding box center [382, 228] width 24 height 16
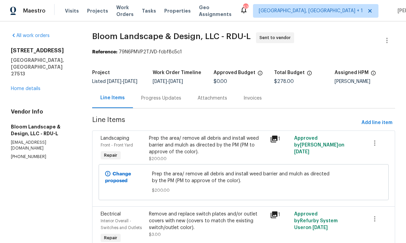
click at [36, 86] on link "Home details" at bounding box center [26, 88] width 30 height 5
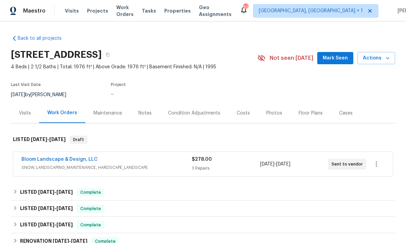
scroll to position [16, 0]
